Goal: Use online tool/utility: Use online tool/utility

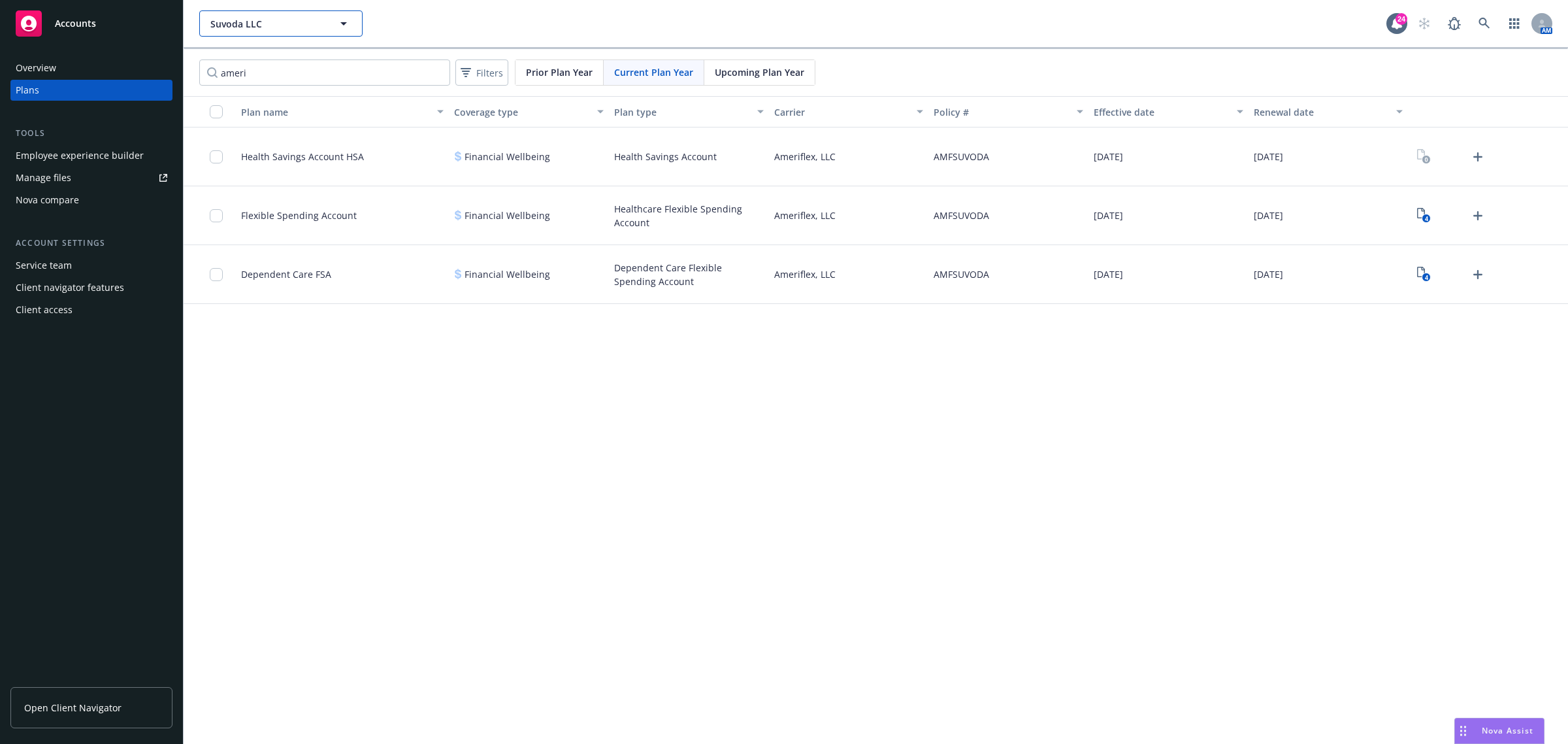
click at [283, 26] on span "Suvoda LLC" at bounding box center [267, 23] width 113 height 13
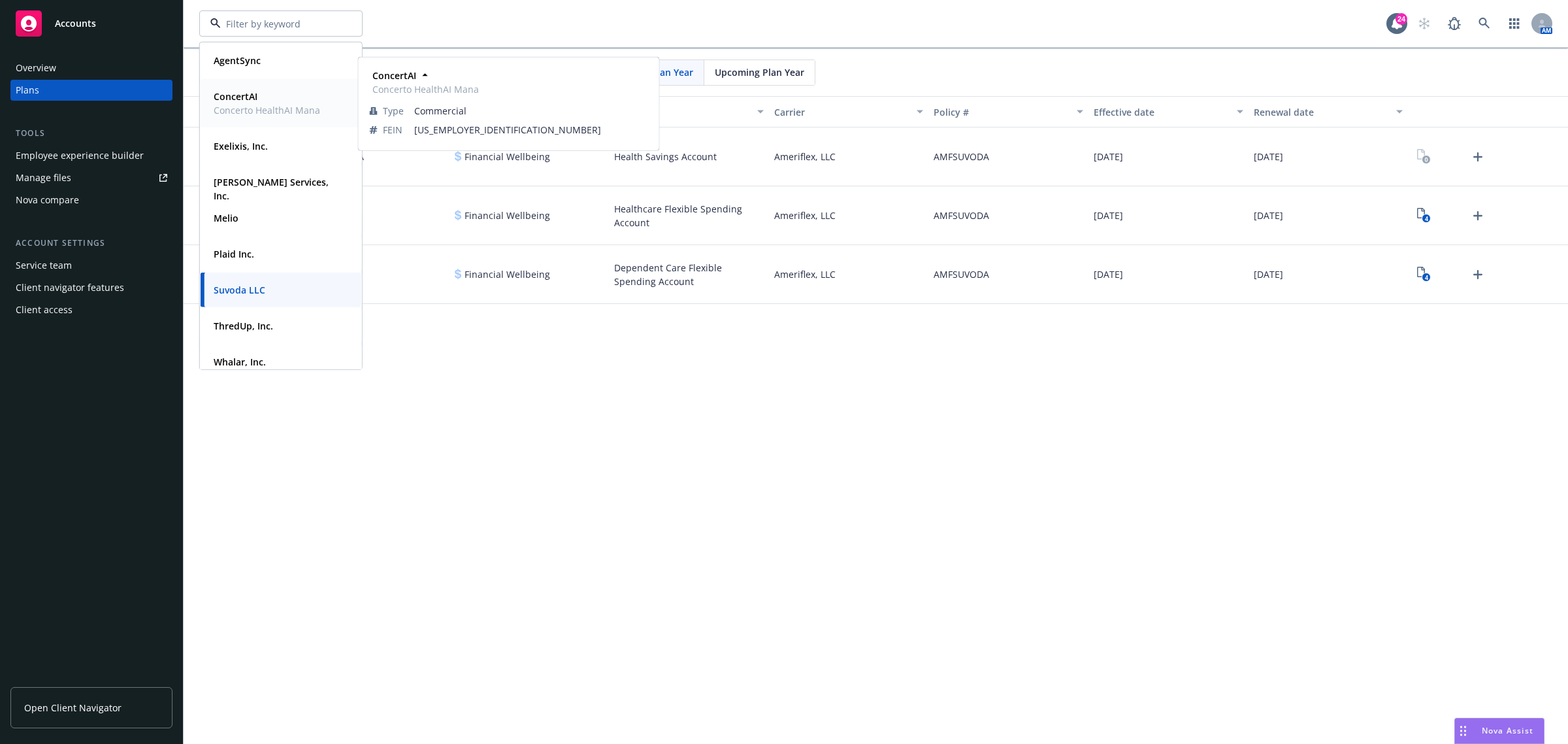
click at [277, 95] on span "ConcertAI" at bounding box center [267, 96] width 107 height 13
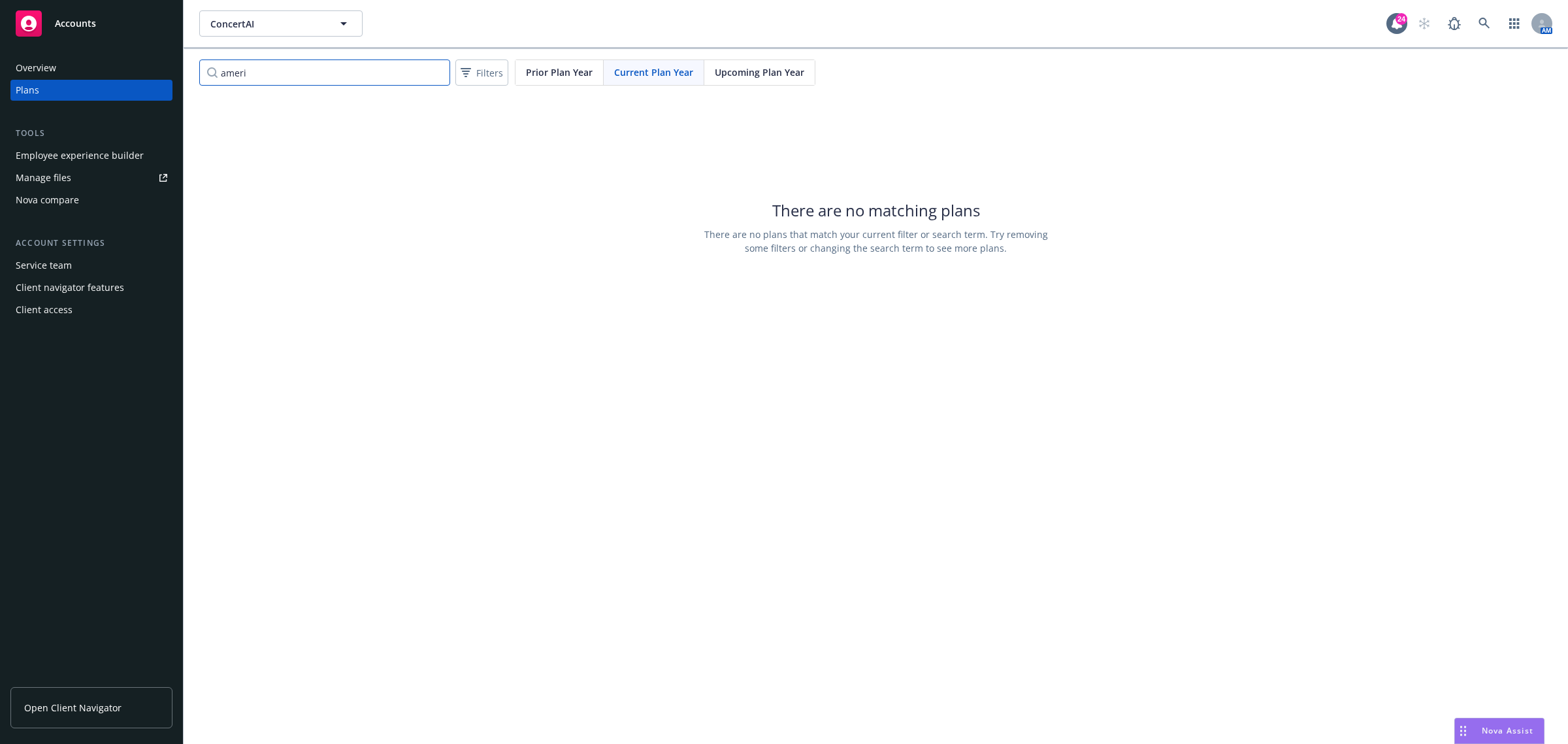
click at [335, 81] on input "ameri" at bounding box center [325, 72] width 251 height 26
click at [102, 92] on div "Plans" at bounding box center [91, 90] width 151 height 21
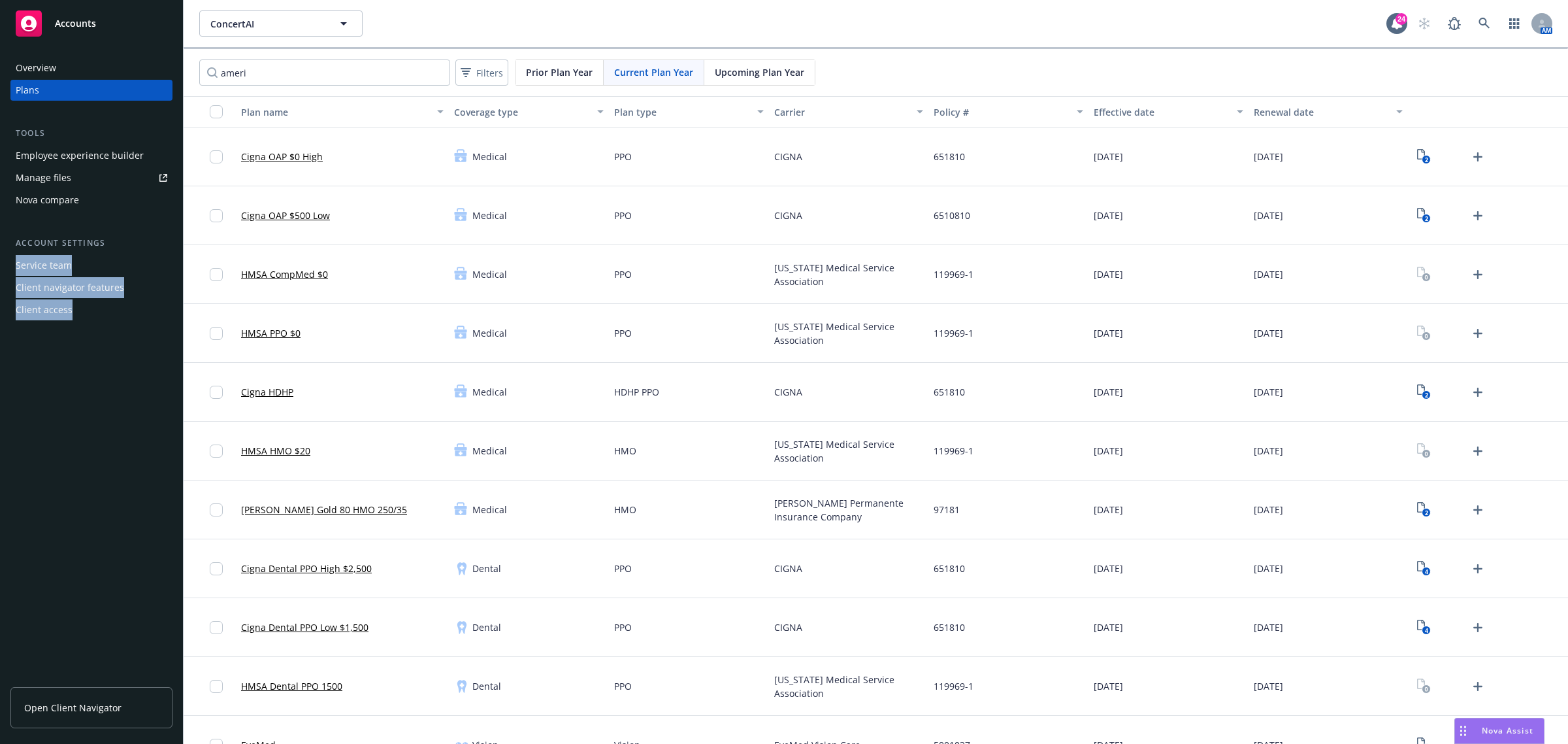
drag, startPoint x: 1, startPoint y: 713, endPoint x: -28, endPoint y: 272, distance: 442.0
click at [0, 272] on html "Accounts Overview Plans Tools Employee experience builder Manage files Nova com…" at bounding box center [784, 372] width 1568 height 744
click at [1479, 730] on div "Nova Assist" at bounding box center [1507, 731] width 72 height 11
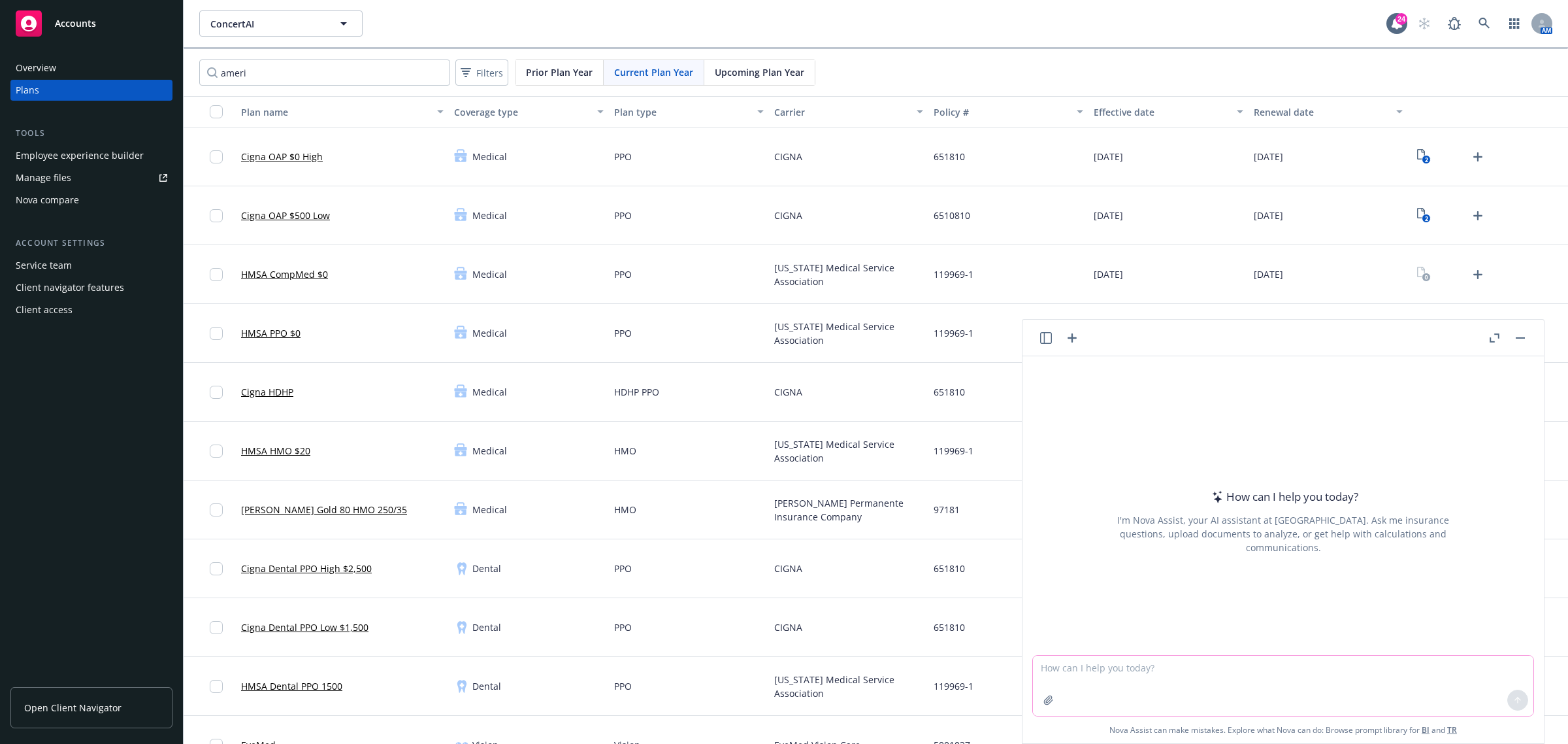
click at [1130, 683] on textarea at bounding box center [1283, 685] width 500 height 60
paste textarea "She does not like fluff, she wants straight to the point."
type textarea "reword - She does not like fluff, she wants straight to the point."
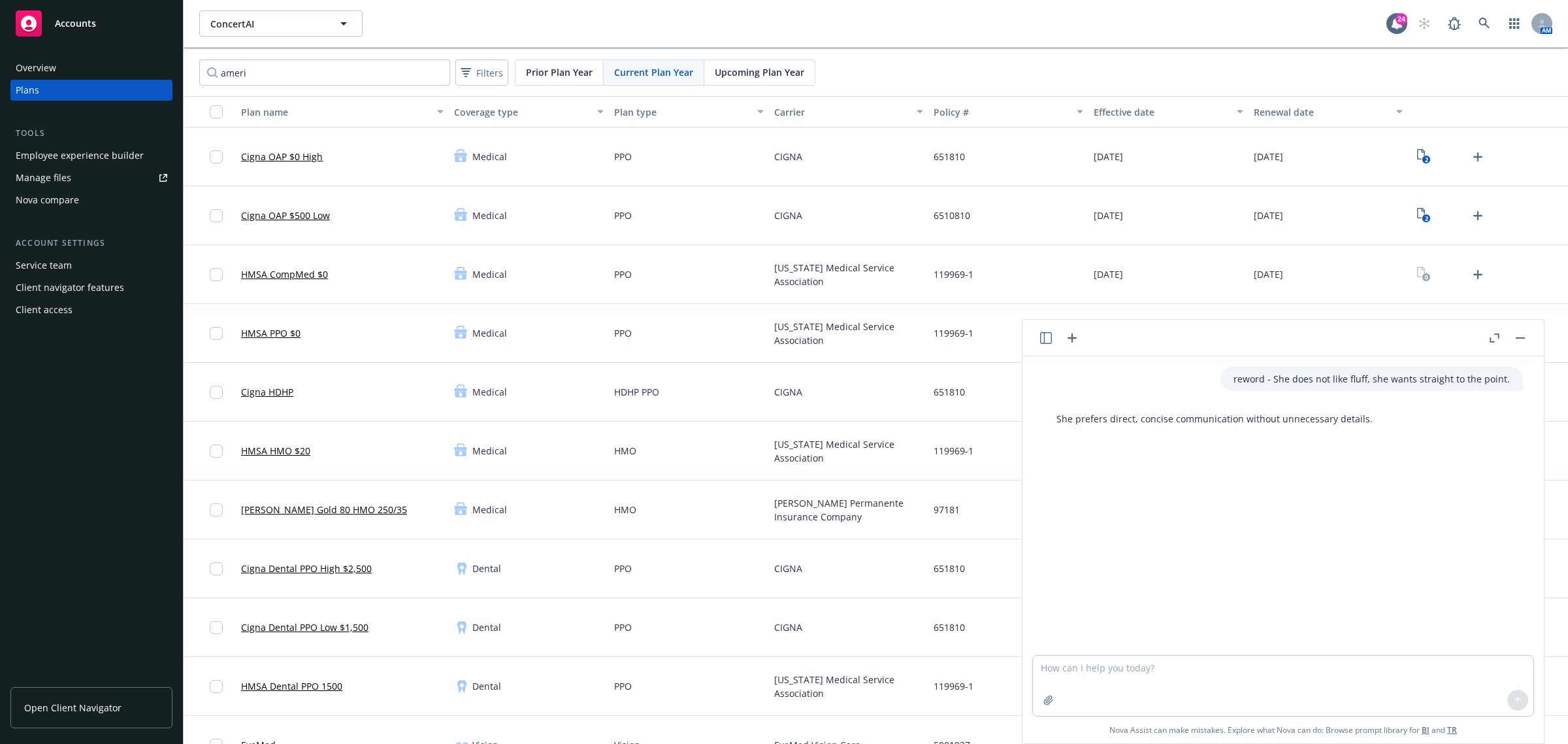
click at [1232, 420] on p "She prefers direct, concise communication without unnecessary details." at bounding box center [1214, 418] width 316 height 13
copy p "She prefers direct, concise communication without unnecessary details."
